Goal: Information Seeking & Learning: Understand process/instructions

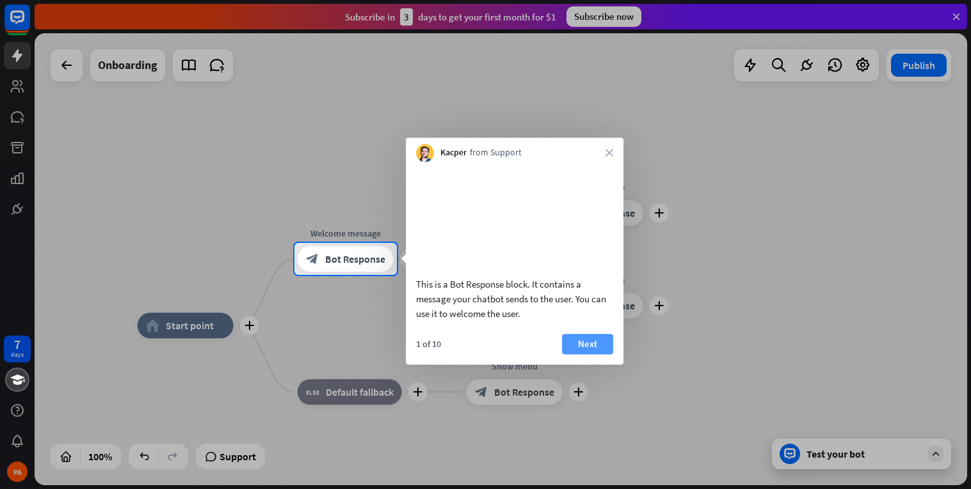
click at [574, 353] on button "Next" at bounding box center [587, 344] width 51 height 20
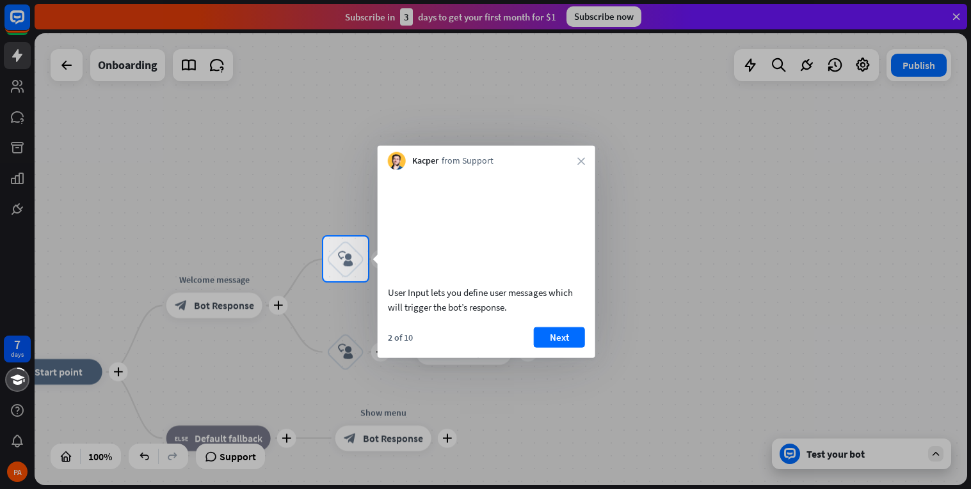
click at [574, 347] on button "Next" at bounding box center [559, 337] width 51 height 20
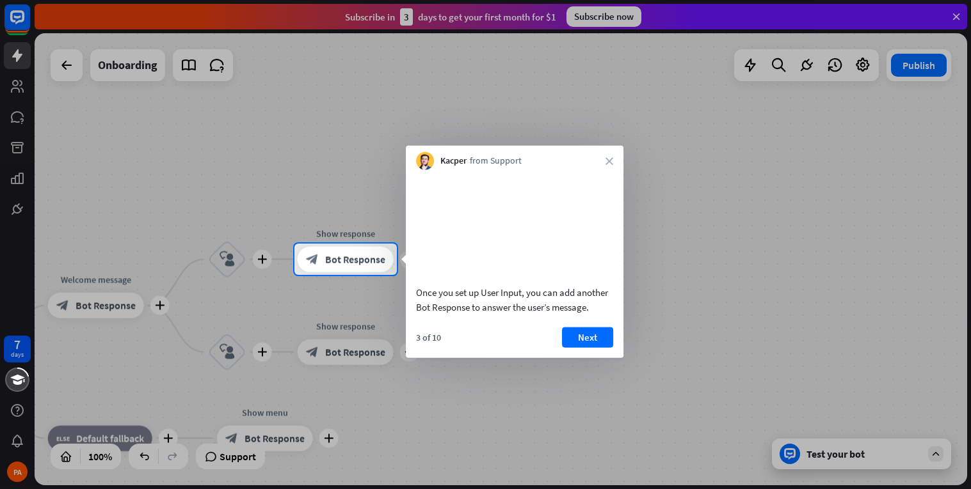
click at [574, 347] on button "Next" at bounding box center [587, 337] width 51 height 20
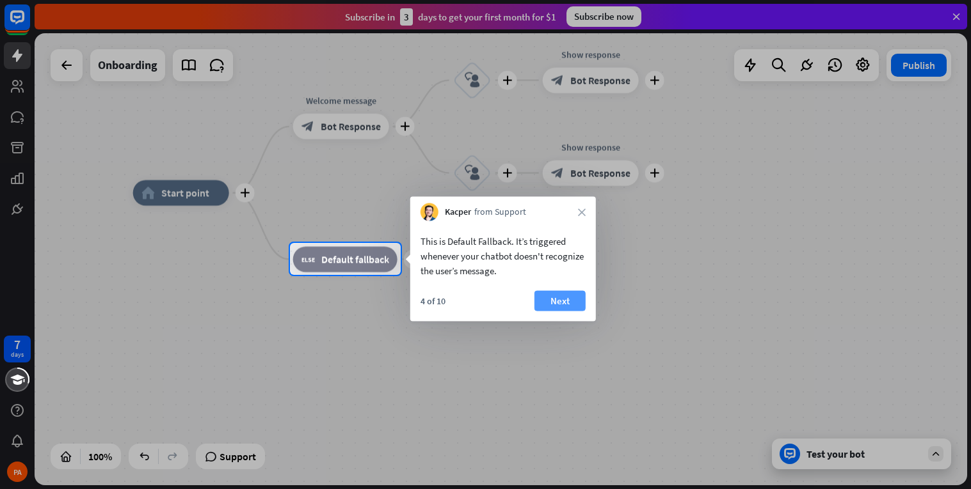
click at [566, 305] on button "Next" at bounding box center [559, 301] width 51 height 20
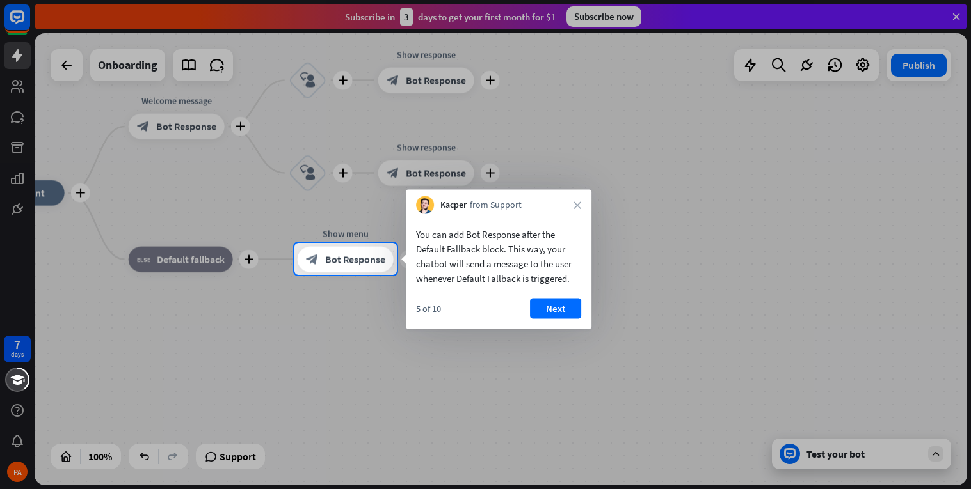
click at [566, 305] on button "Next" at bounding box center [555, 309] width 51 height 20
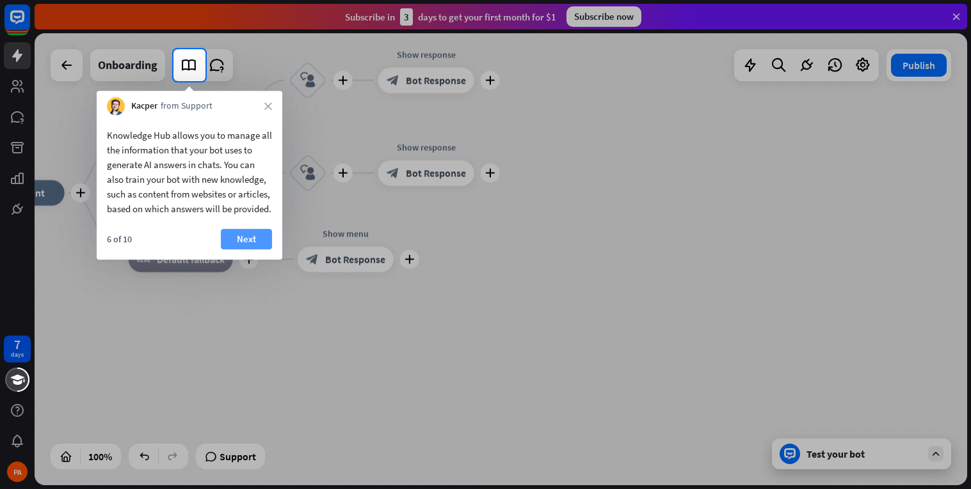
click at [257, 250] on button "Next" at bounding box center [246, 239] width 51 height 20
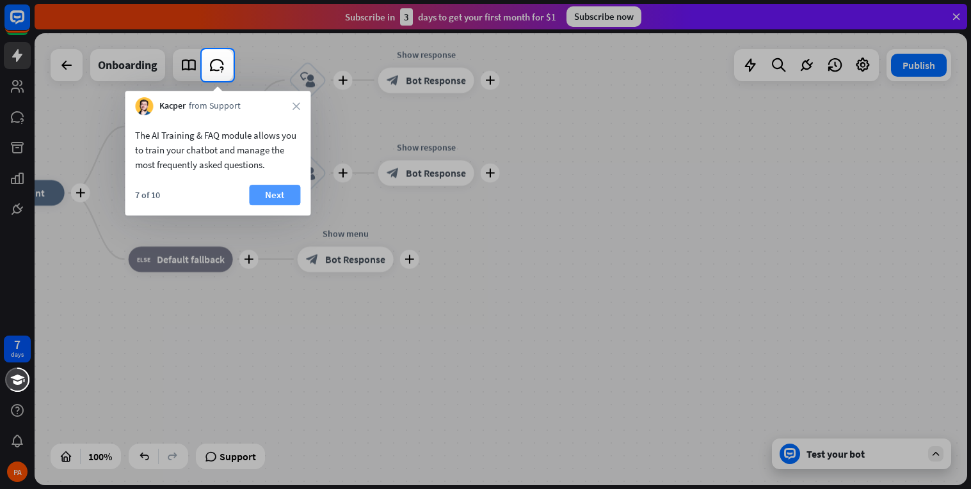
click at [272, 193] on button "Next" at bounding box center [274, 195] width 51 height 20
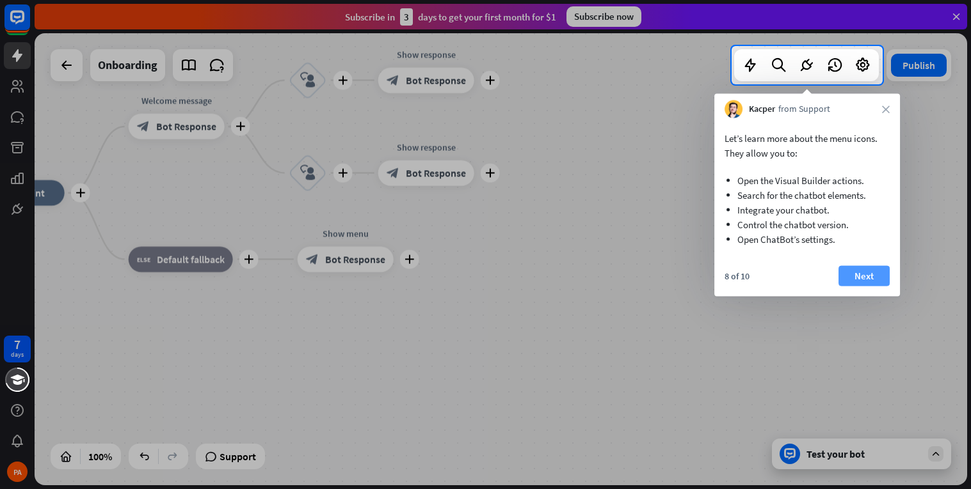
click at [881, 278] on button "Next" at bounding box center [863, 276] width 51 height 20
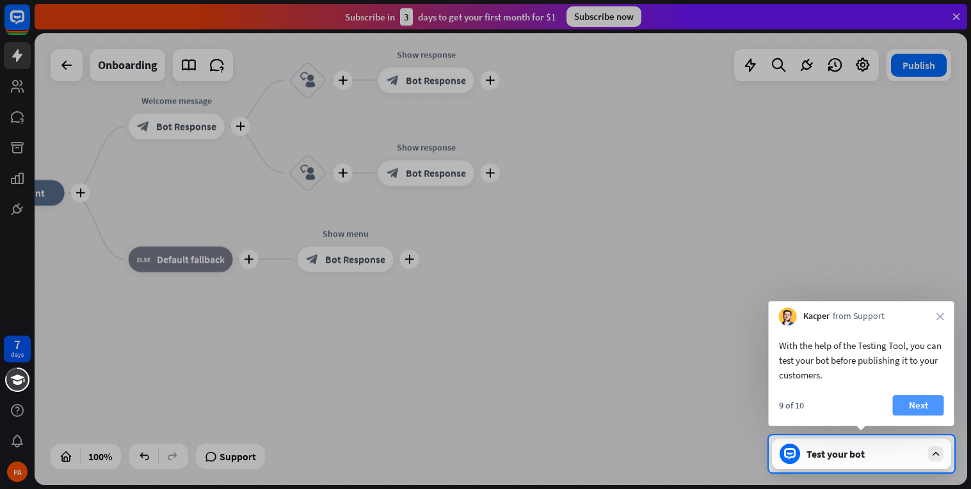
click at [918, 415] on button "Next" at bounding box center [918, 405] width 51 height 20
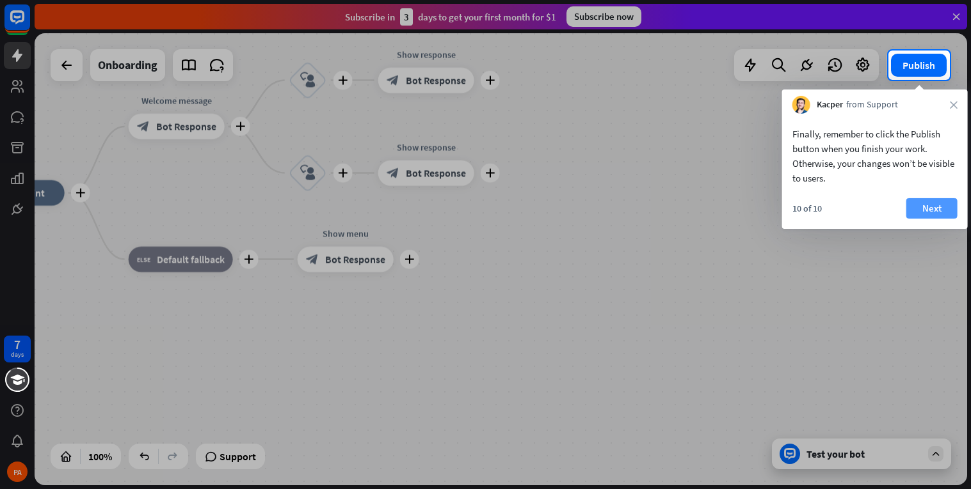
click at [928, 211] on button "Next" at bounding box center [931, 208] width 51 height 20
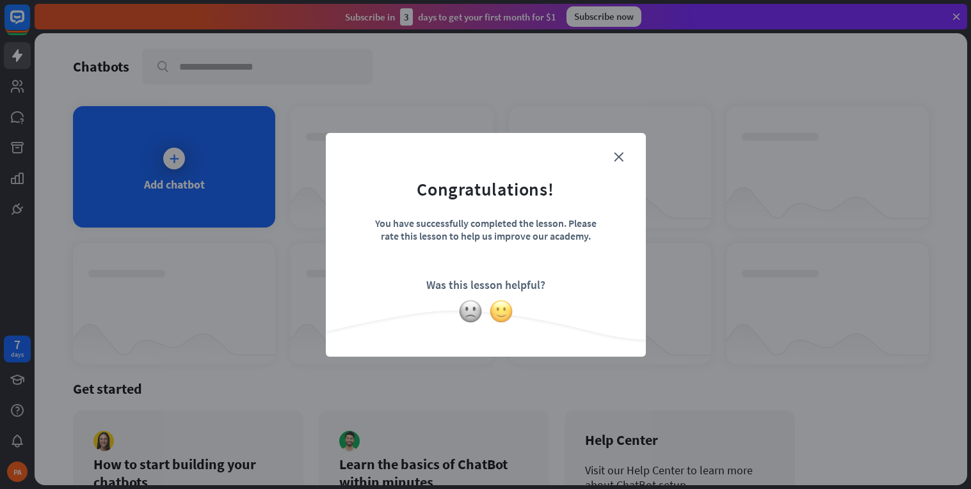
click at [503, 306] on img at bounding box center [501, 311] width 24 height 24
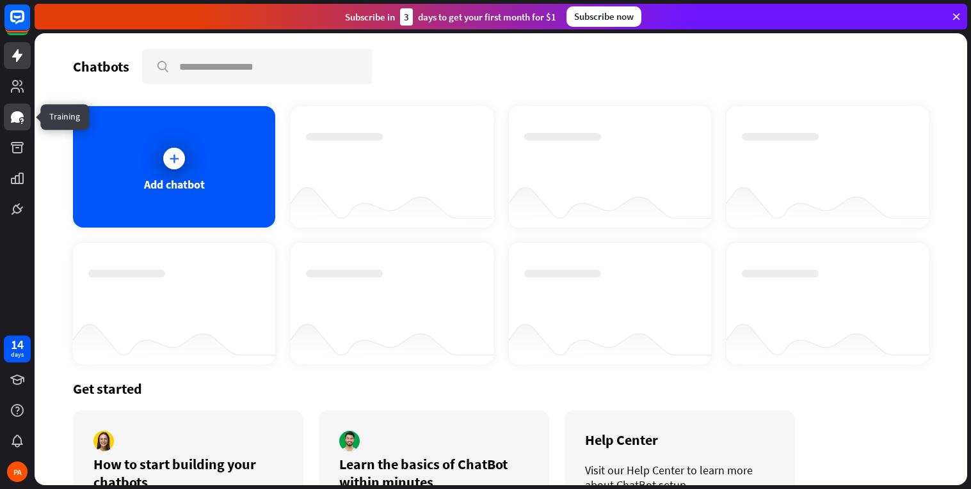
click at [4, 113] on link at bounding box center [17, 117] width 27 height 27
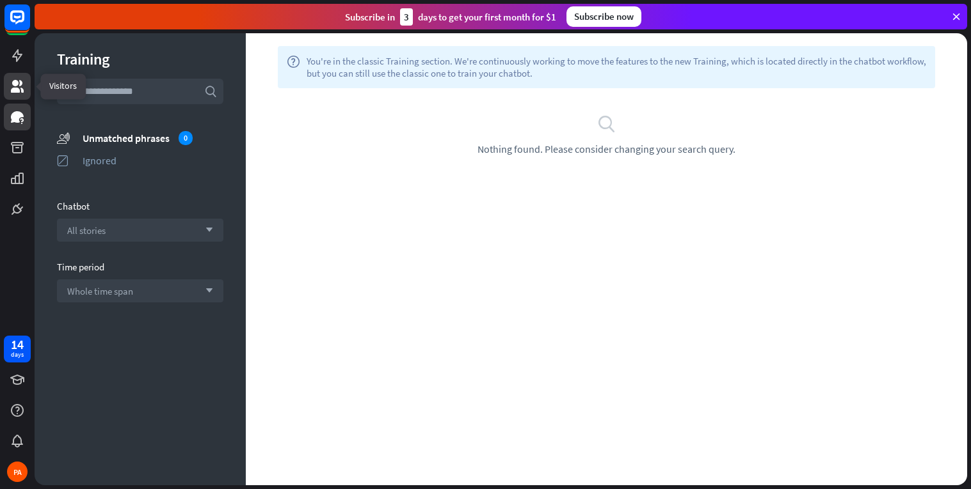
click at [10, 86] on icon at bounding box center [17, 86] width 15 height 15
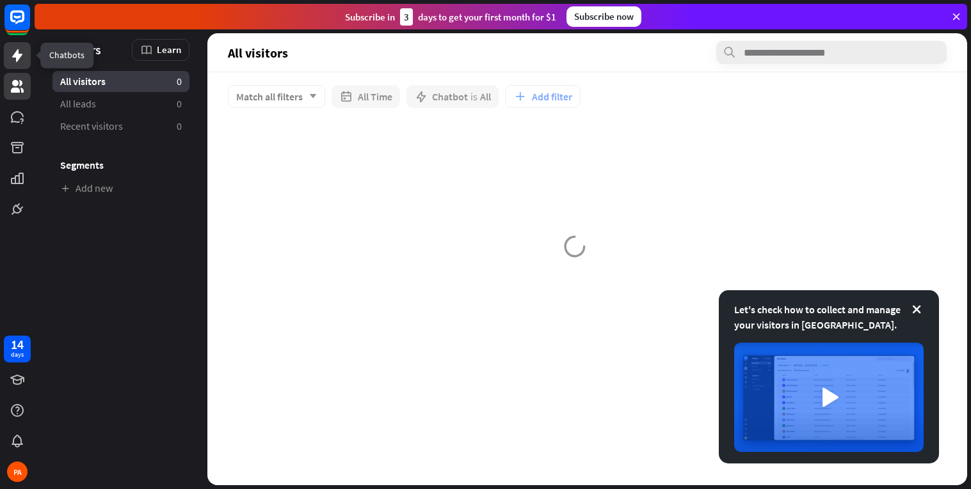
click at [22, 58] on icon at bounding box center [17, 55] width 15 height 15
